Goal: Transaction & Acquisition: Purchase product/service

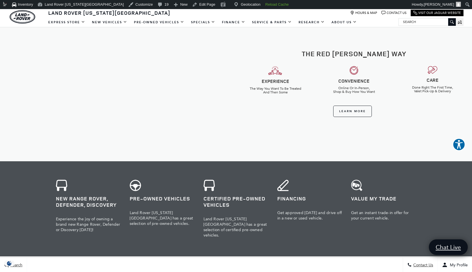
scroll to position [225, 0]
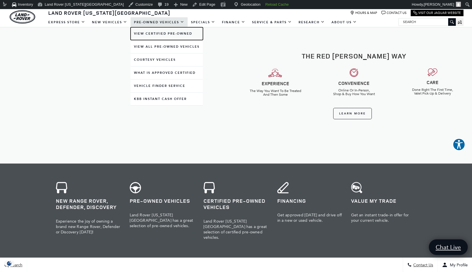
click at [157, 32] on link "View Certified Pre-Owned" at bounding box center [166, 33] width 72 height 13
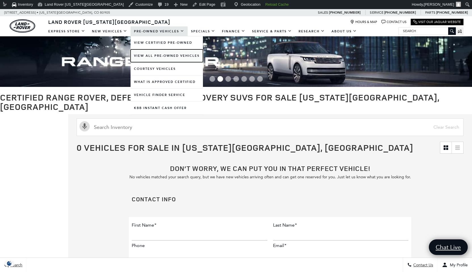
click at [152, 56] on link "View All Pre-Owned Vehicles" at bounding box center [166, 55] width 72 height 13
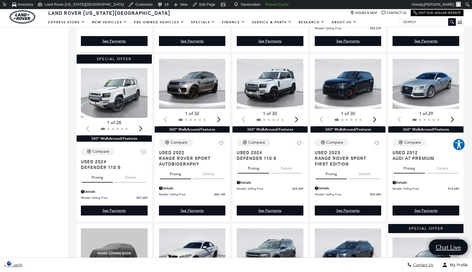
scroll to position [455, 0]
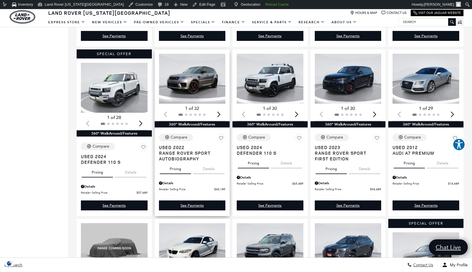
click at [201, 90] on img "1 / 2" at bounding box center [192, 79] width 67 height 50
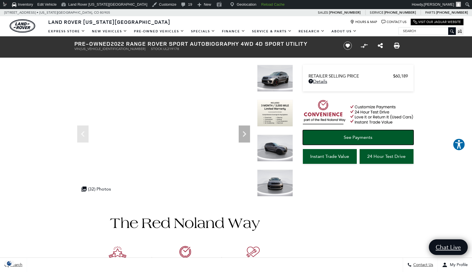
click at [366, 141] on link "See Payments" at bounding box center [358, 137] width 111 height 15
